Goal: Transaction & Acquisition: Purchase product/service

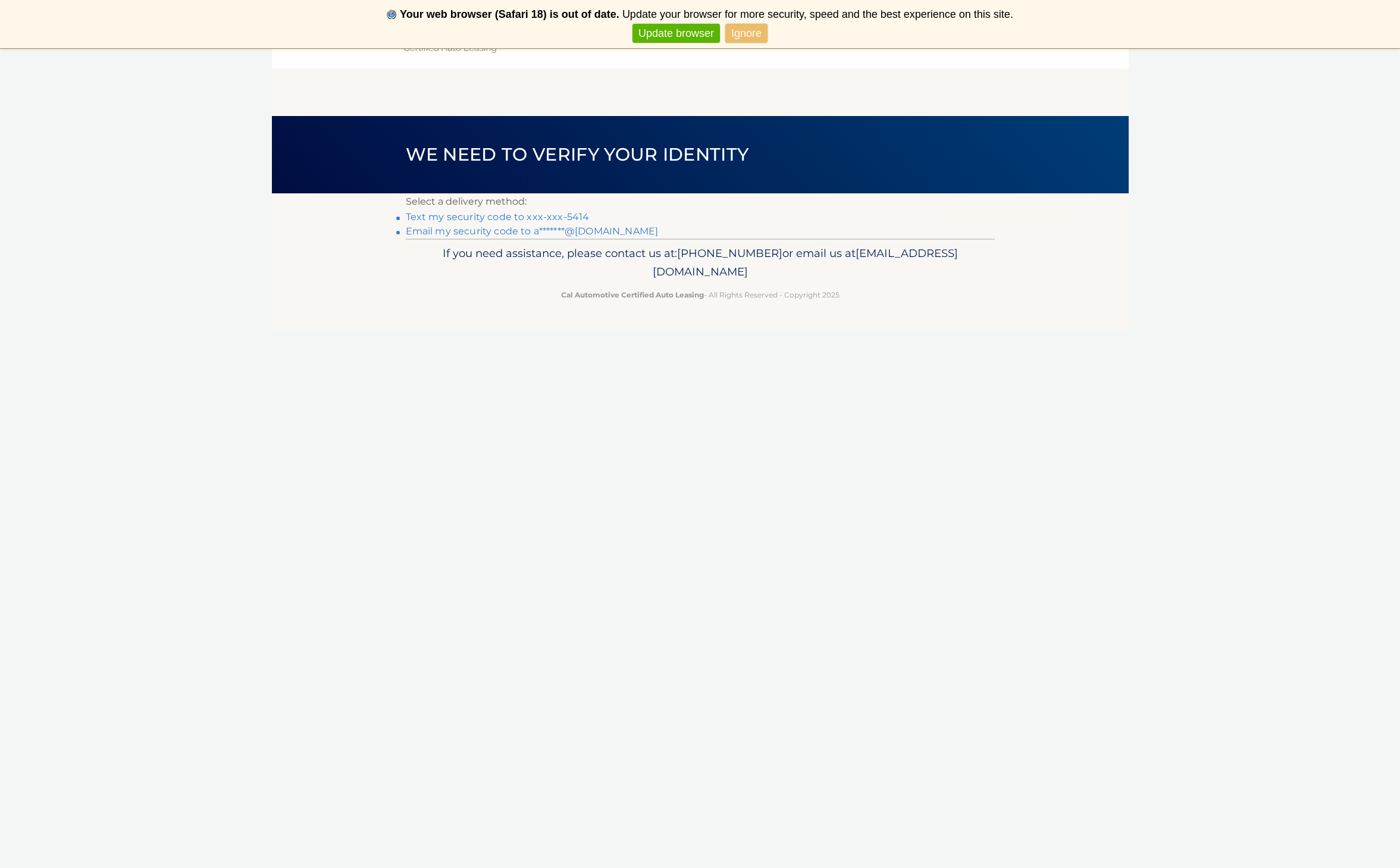
click at [492, 218] on link "Text my security code to xxx-xxx-5414" at bounding box center [498, 216] width 184 height 11
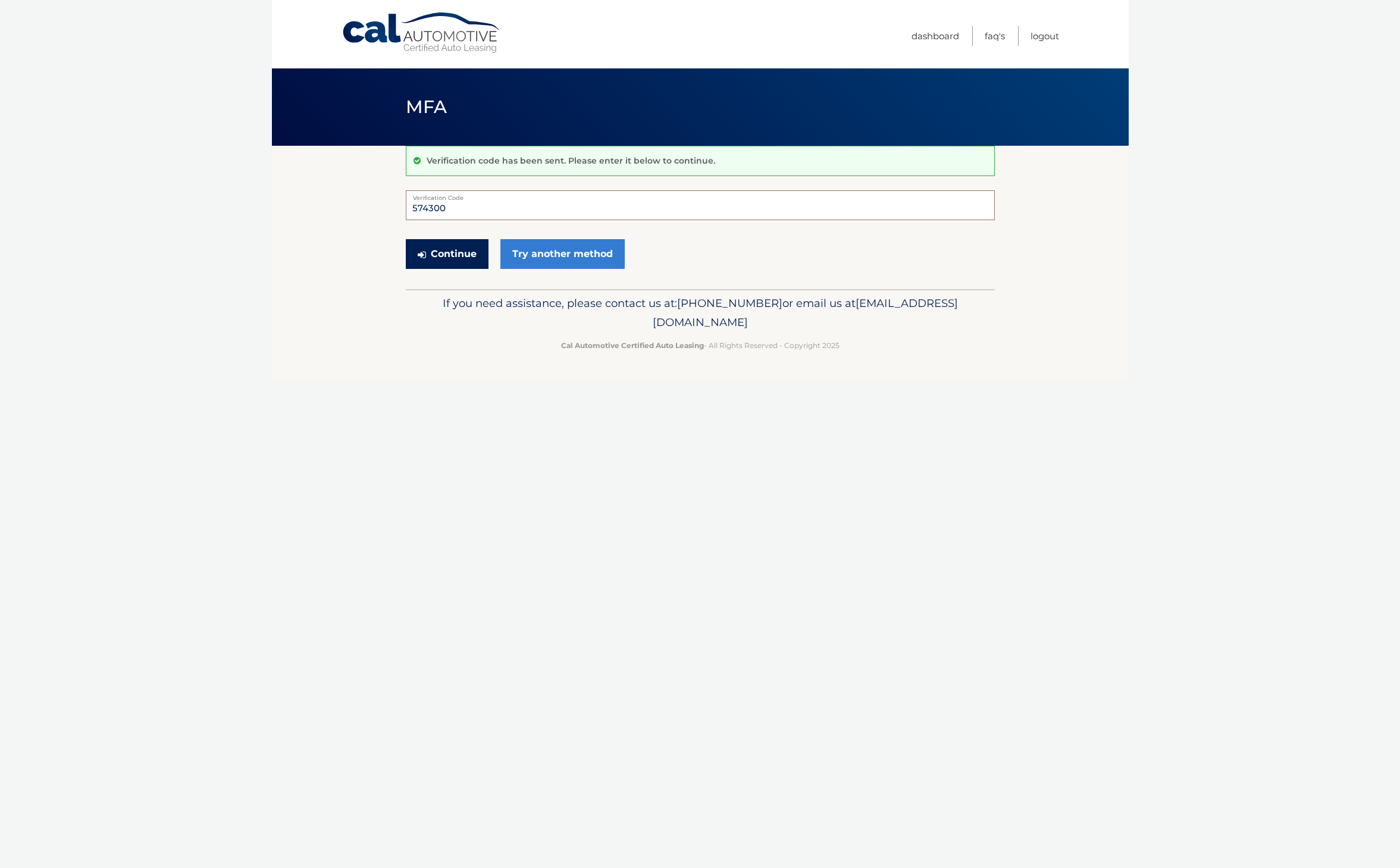
type input "574300"
click at [466, 251] on button "Continue" at bounding box center [447, 254] width 83 height 30
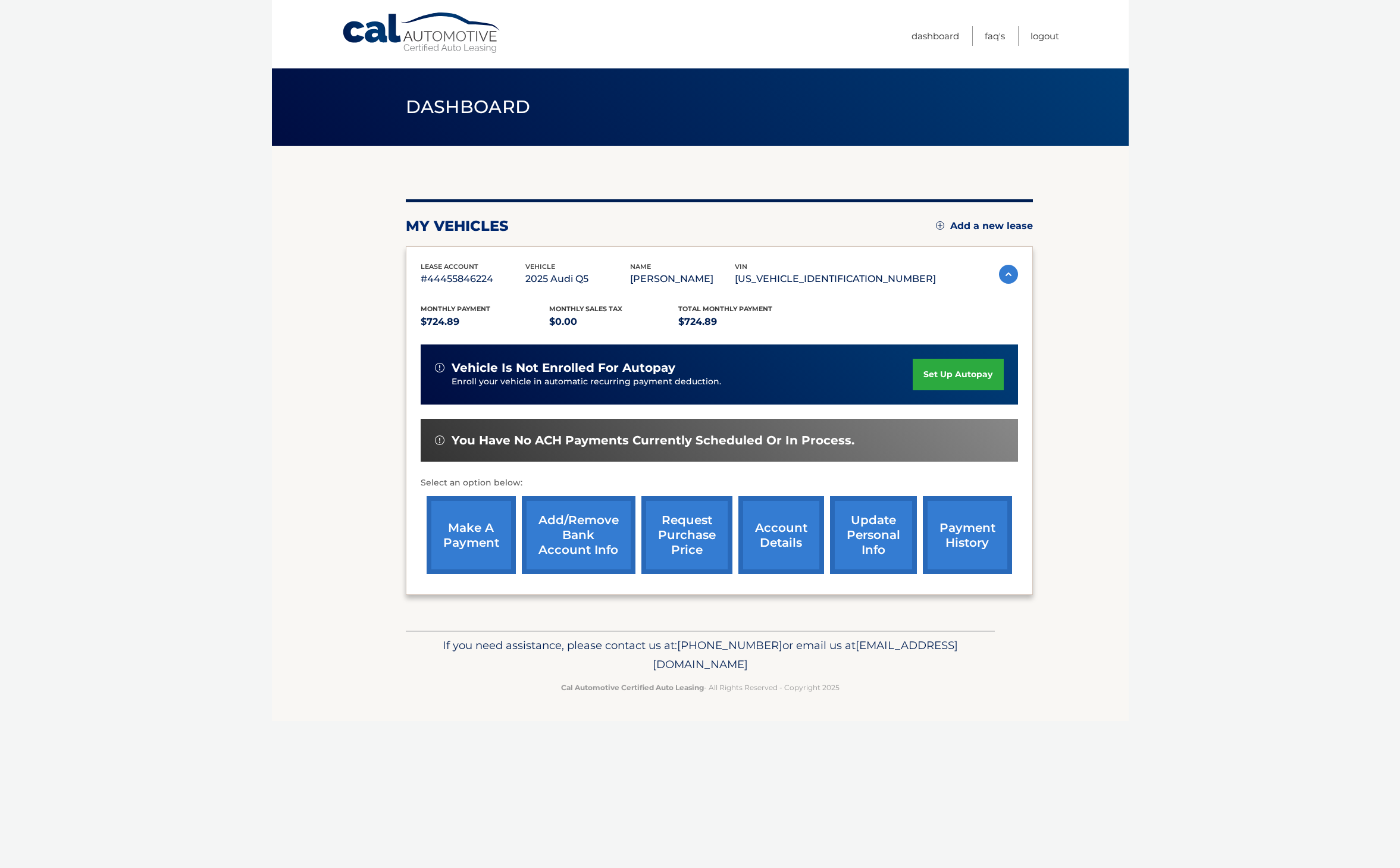
click at [468, 530] on link "make a payment" at bounding box center [471, 535] width 89 height 78
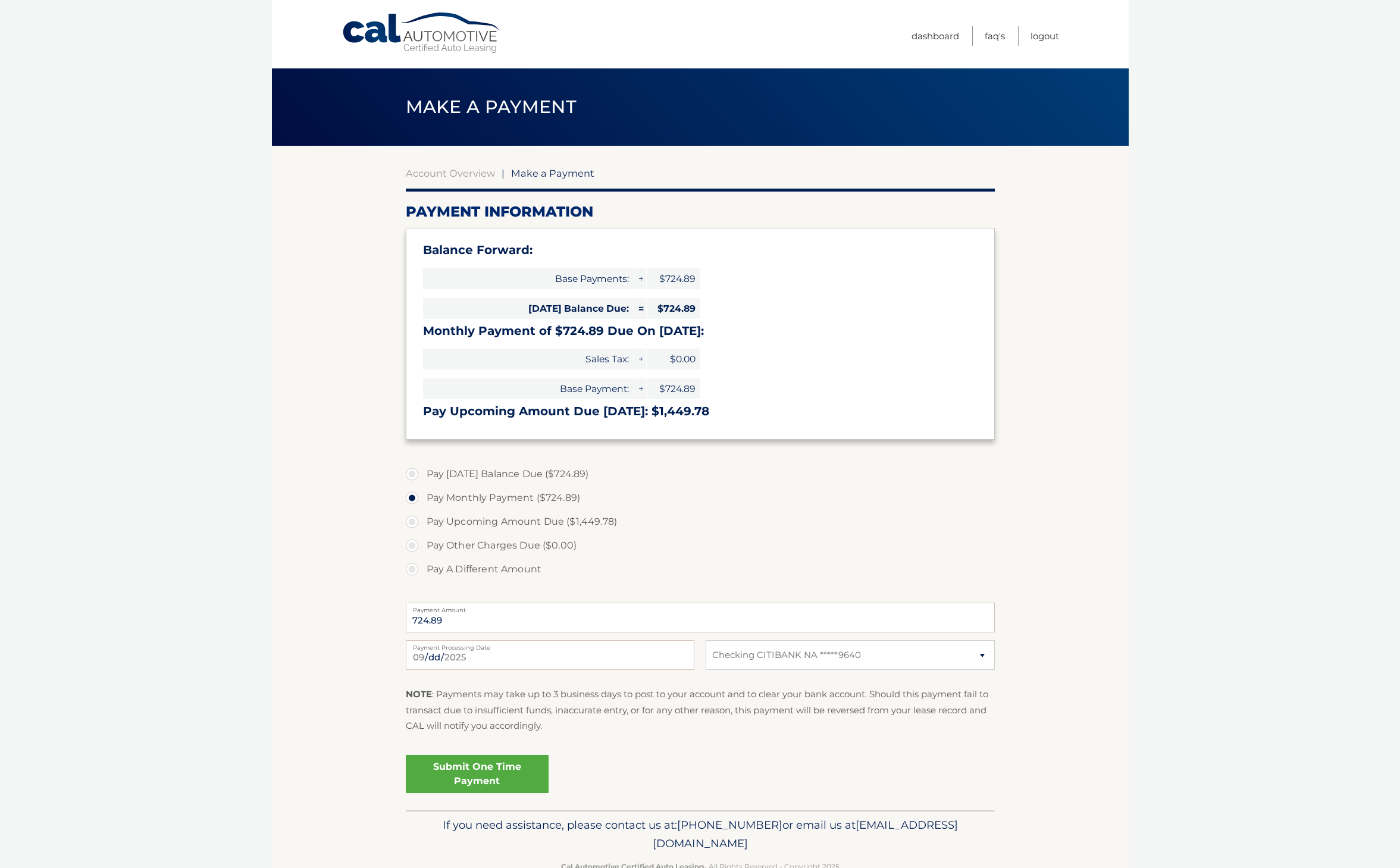
select select "ZjU3MGNhNWQtOTU4MS00NjU2LTgwZDQtMTdlZGQ4N2RhYjNj"
click at [489, 789] on link "Submit One Time Payment" at bounding box center [477, 774] width 143 height 38
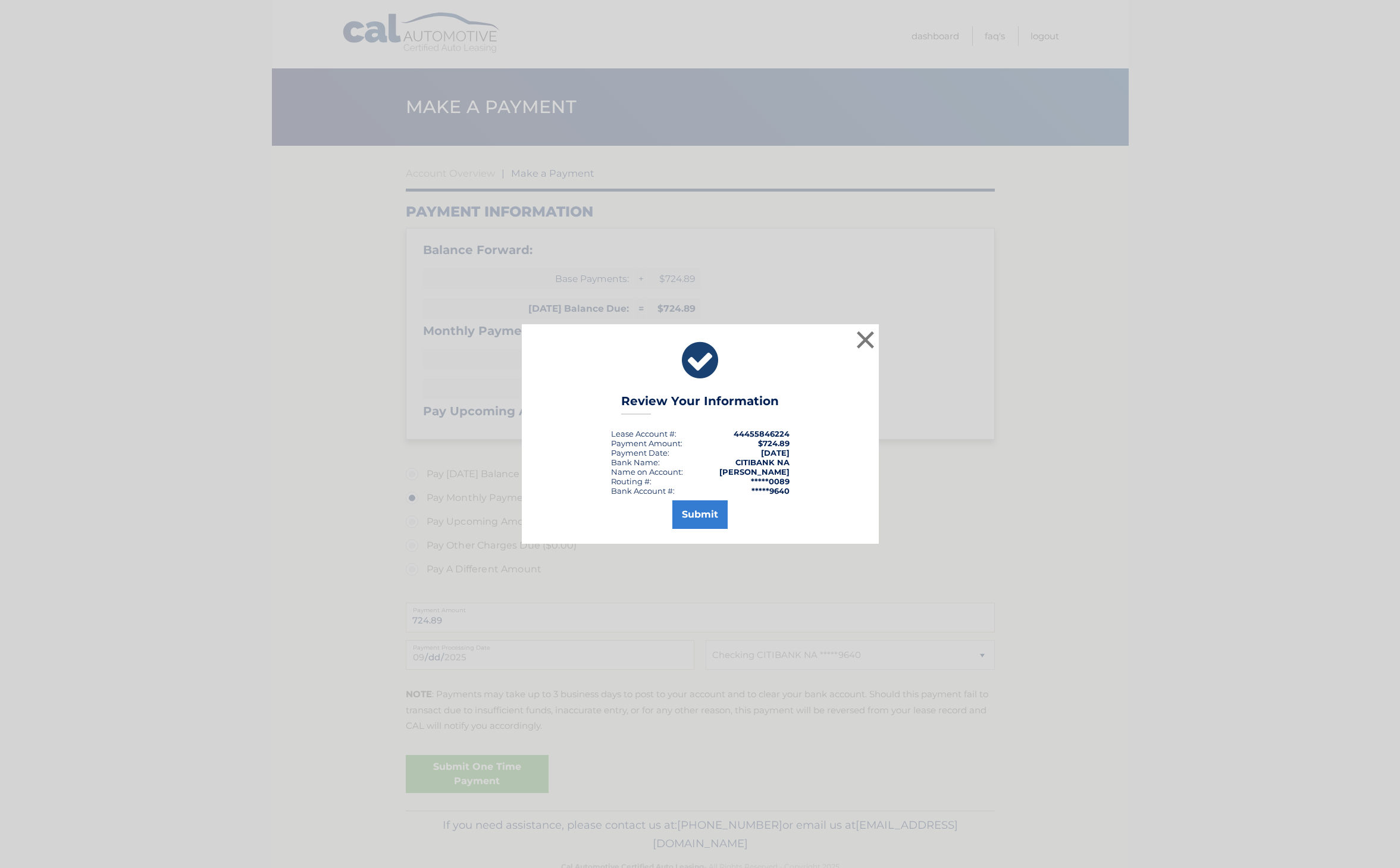
click at [702, 534] on div "× Review Your Information Lease Account #: 44455846224 Payment Amount: $724.89 …" at bounding box center [700, 433] width 357 height 219
click at [711, 517] on button "Submit" at bounding box center [700, 515] width 55 height 29
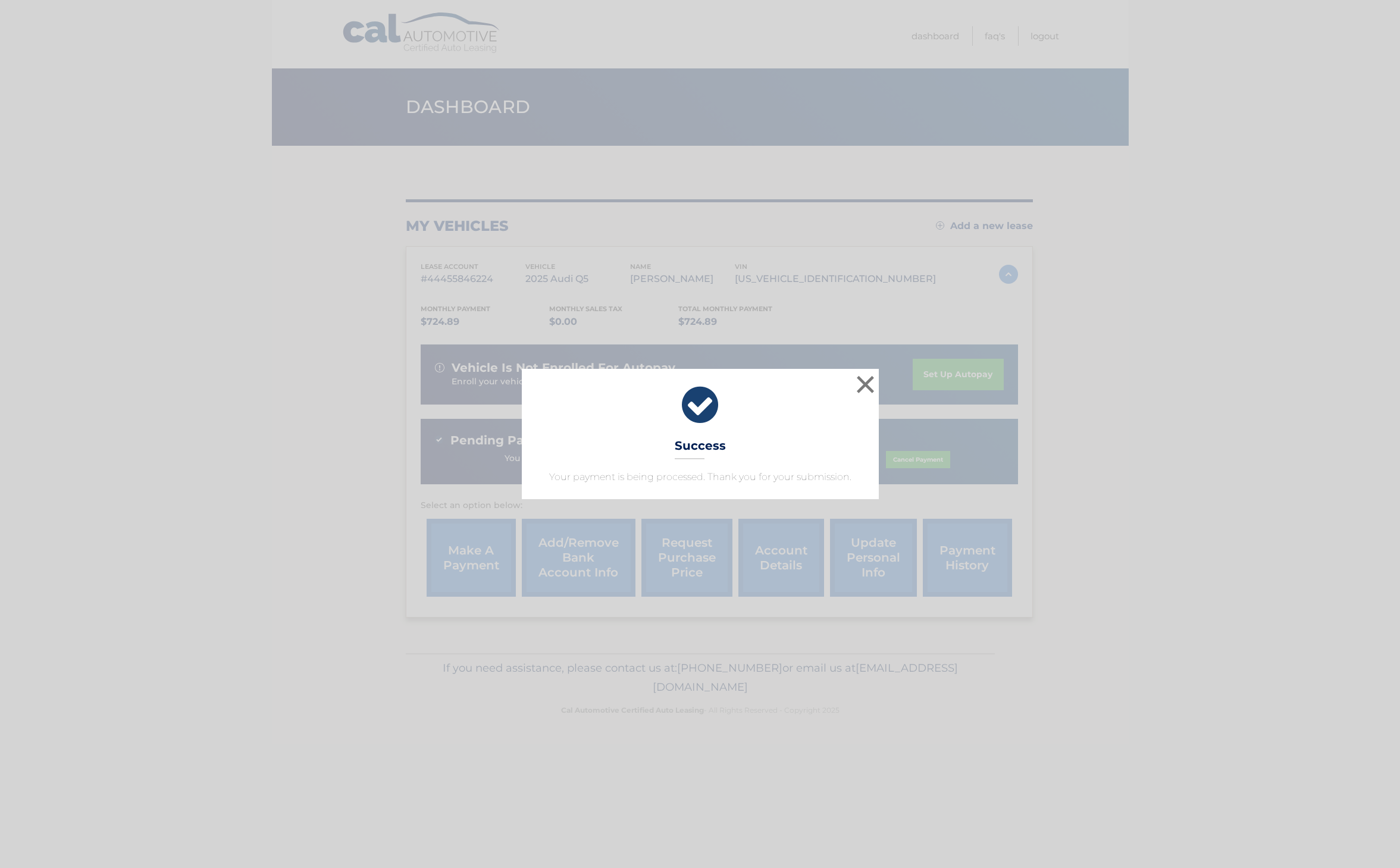
click at [878, 381] on div "× Success Your payment is being processed. Thank you for your submission." at bounding box center [700, 434] width 357 height 130
click at [867, 386] on button "×" at bounding box center [865, 384] width 24 height 24
